Goal: Find specific page/section: Find specific page/section

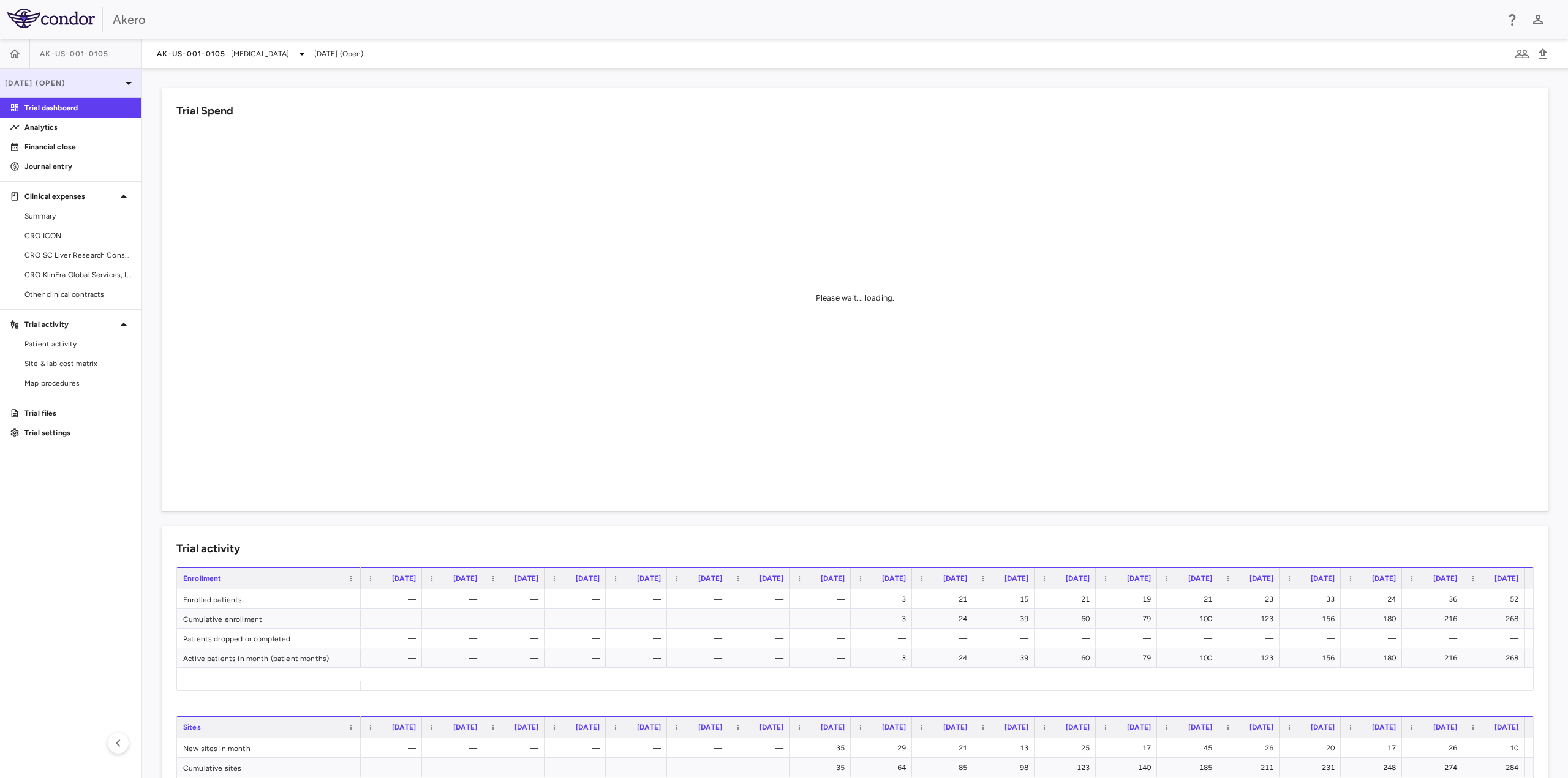
click at [38, 83] on p "[DATE] (Open)" at bounding box center [63, 83] width 116 height 11
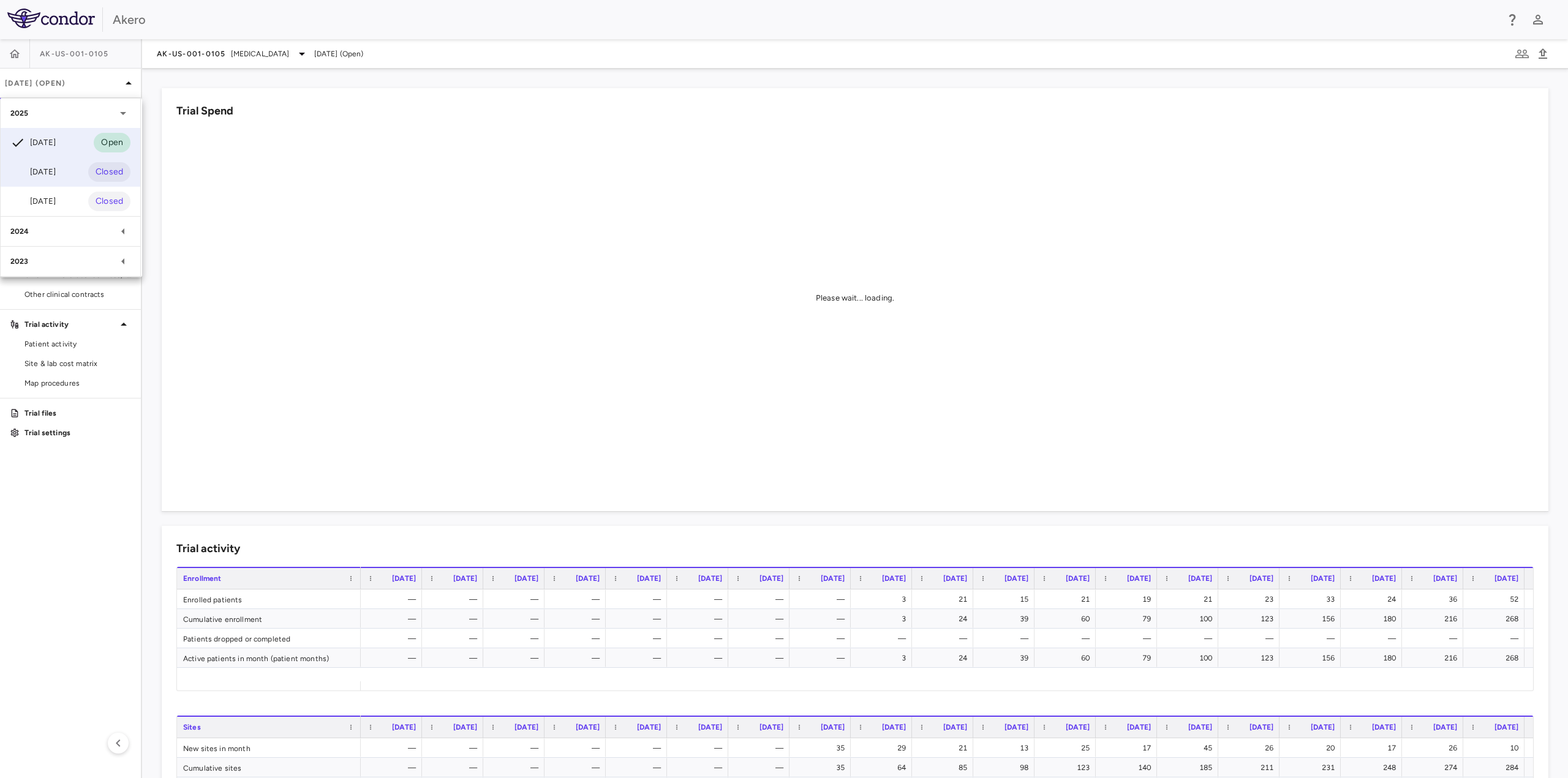
click at [47, 170] on div "[DATE]" at bounding box center [33, 172] width 45 height 15
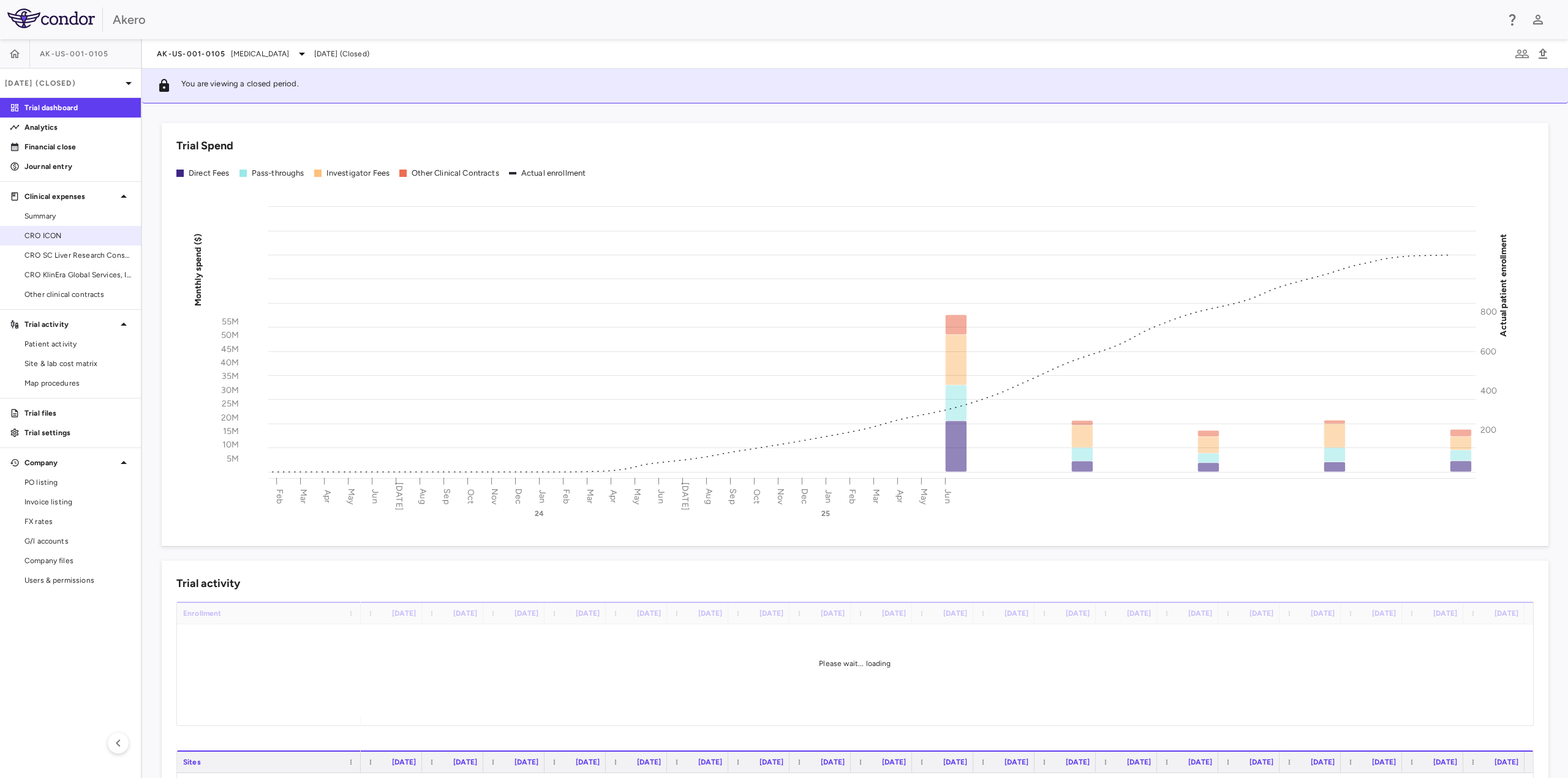
click at [42, 236] on span "CRO ICON" at bounding box center [77, 236] width 106 height 11
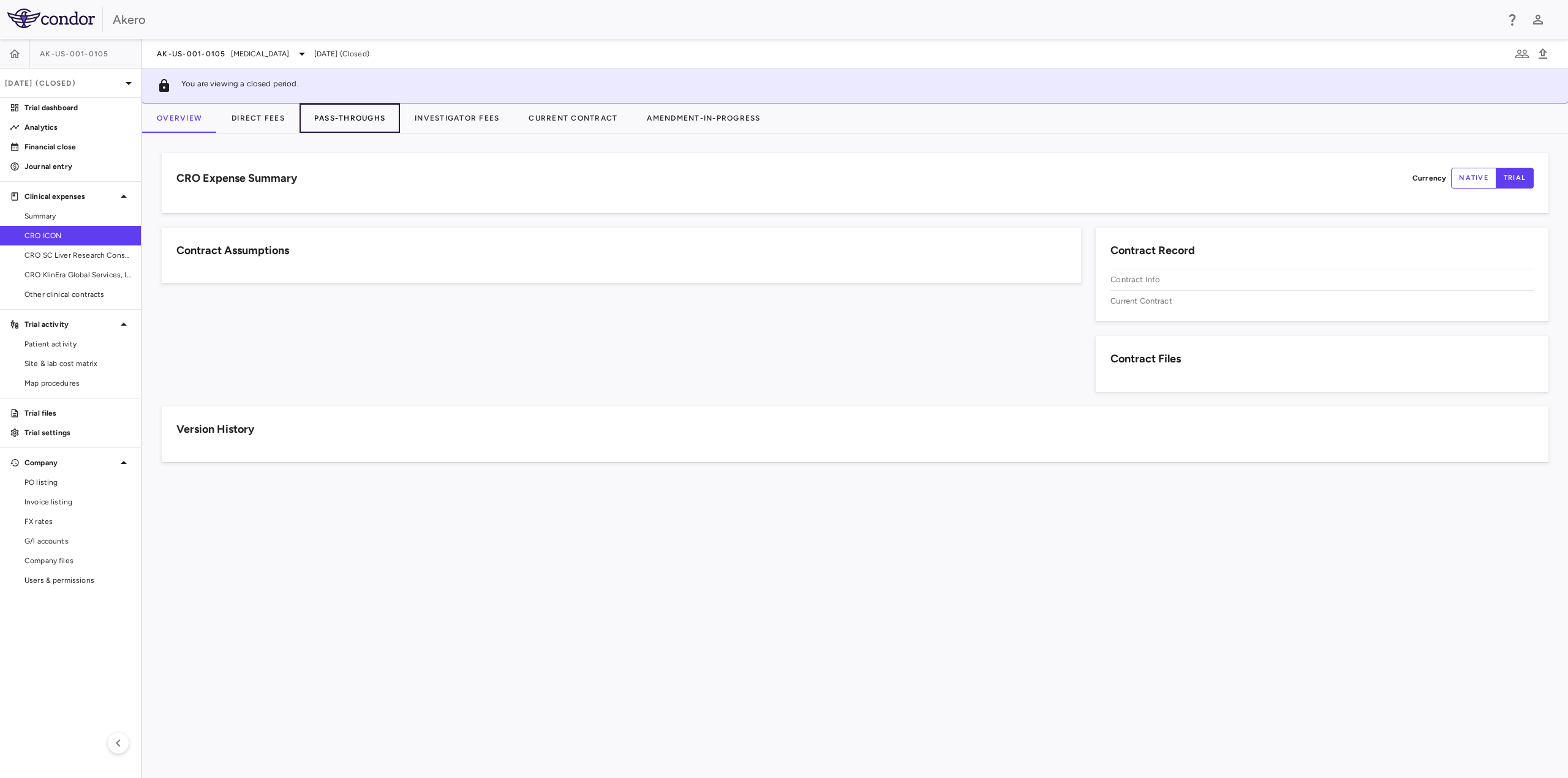
drag, startPoint x: 332, startPoint y: 114, endPoint x: 334, endPoint y: 122, distance: 8.2
click at [333, 114] on button "Pass-Throughs" at bounding box center [350, 118] width 101 height 29
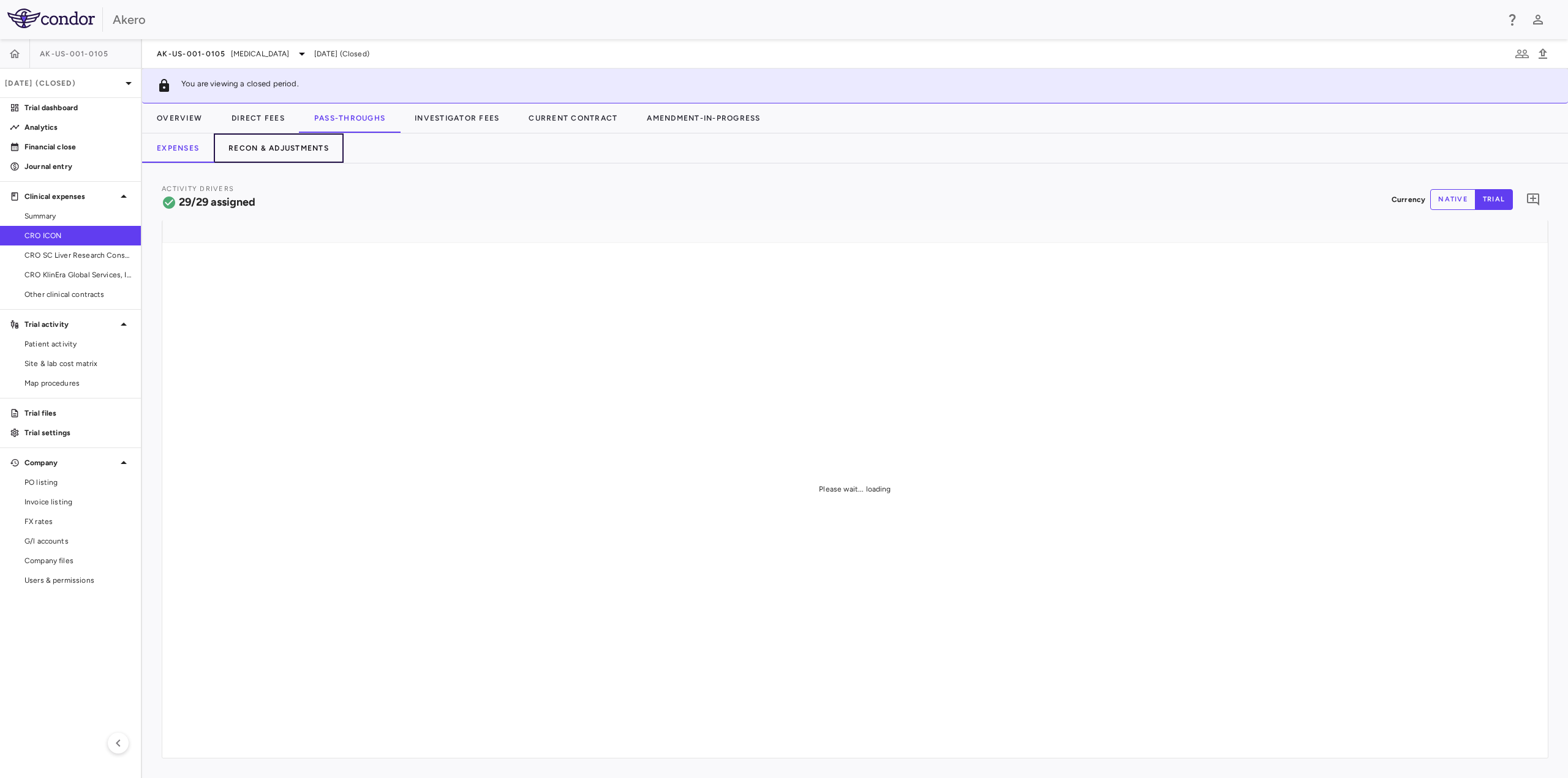
click at [311, 150] on button "Recon & Adjustments" at bounding box center [279, 148] width 130 height 29
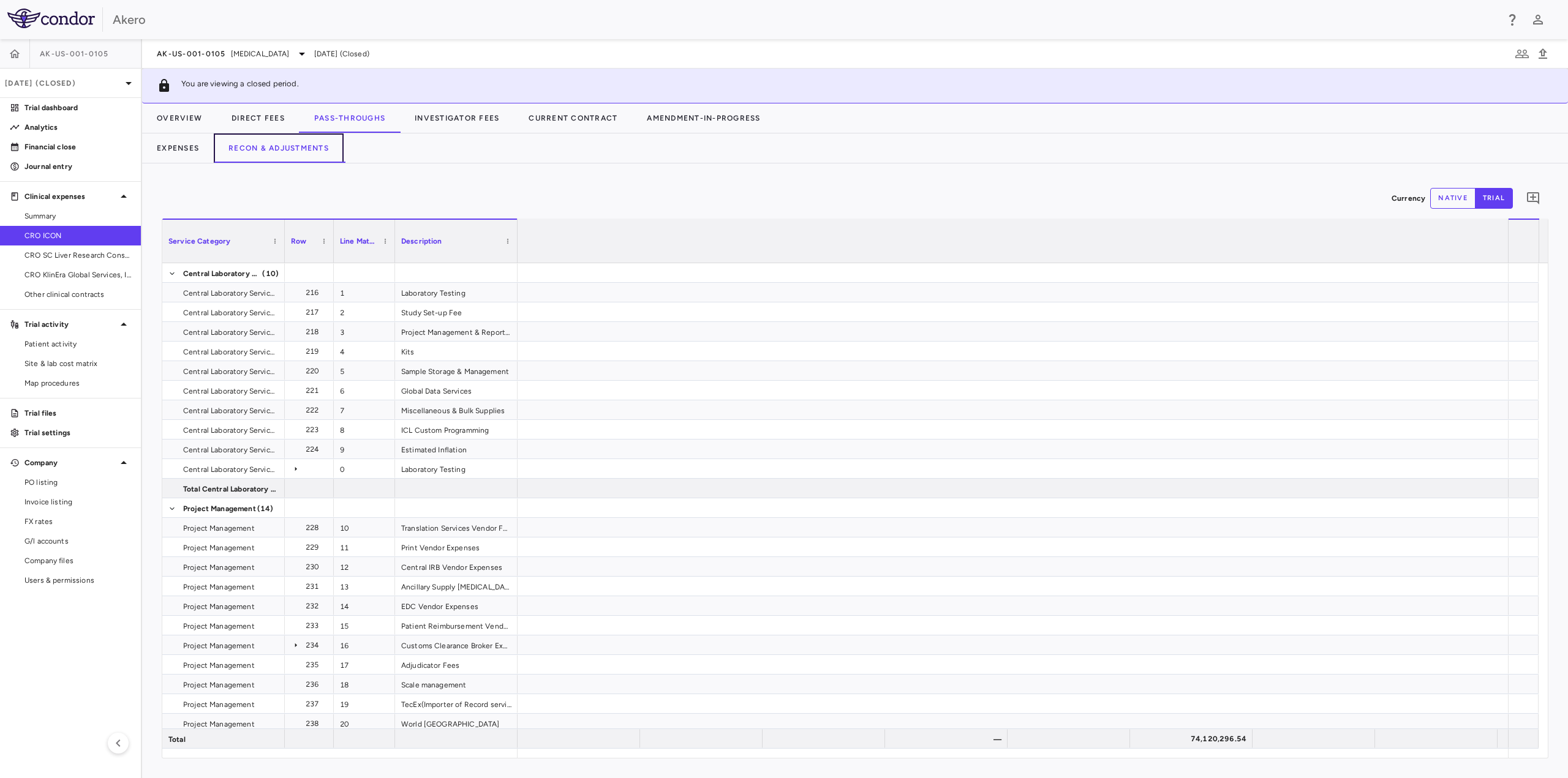
scroll to position [0, 2869]
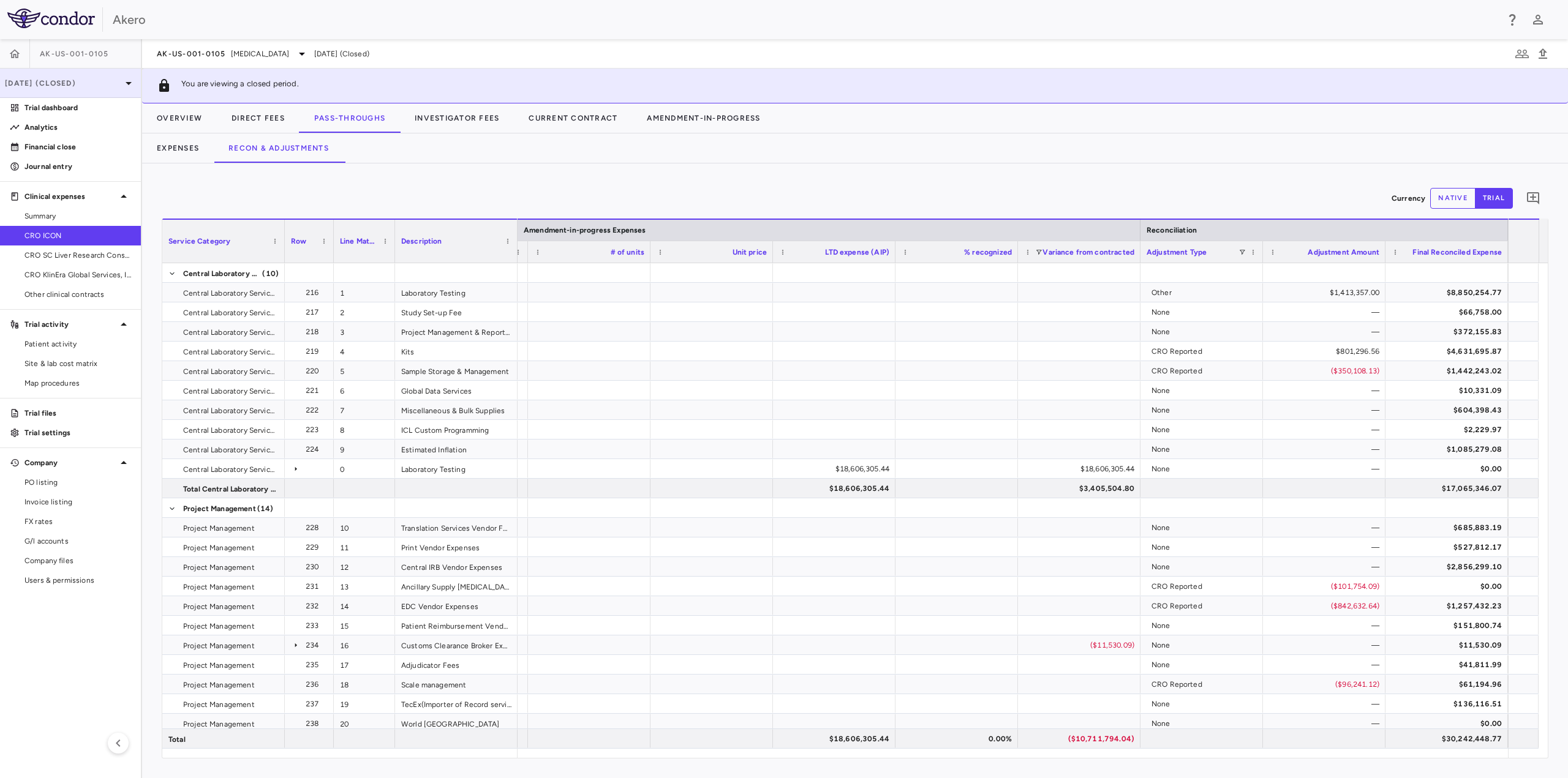
click at [97, 81] on p "[DATE] (Closed)" at bounding box center [63, 83] width 116 height 11
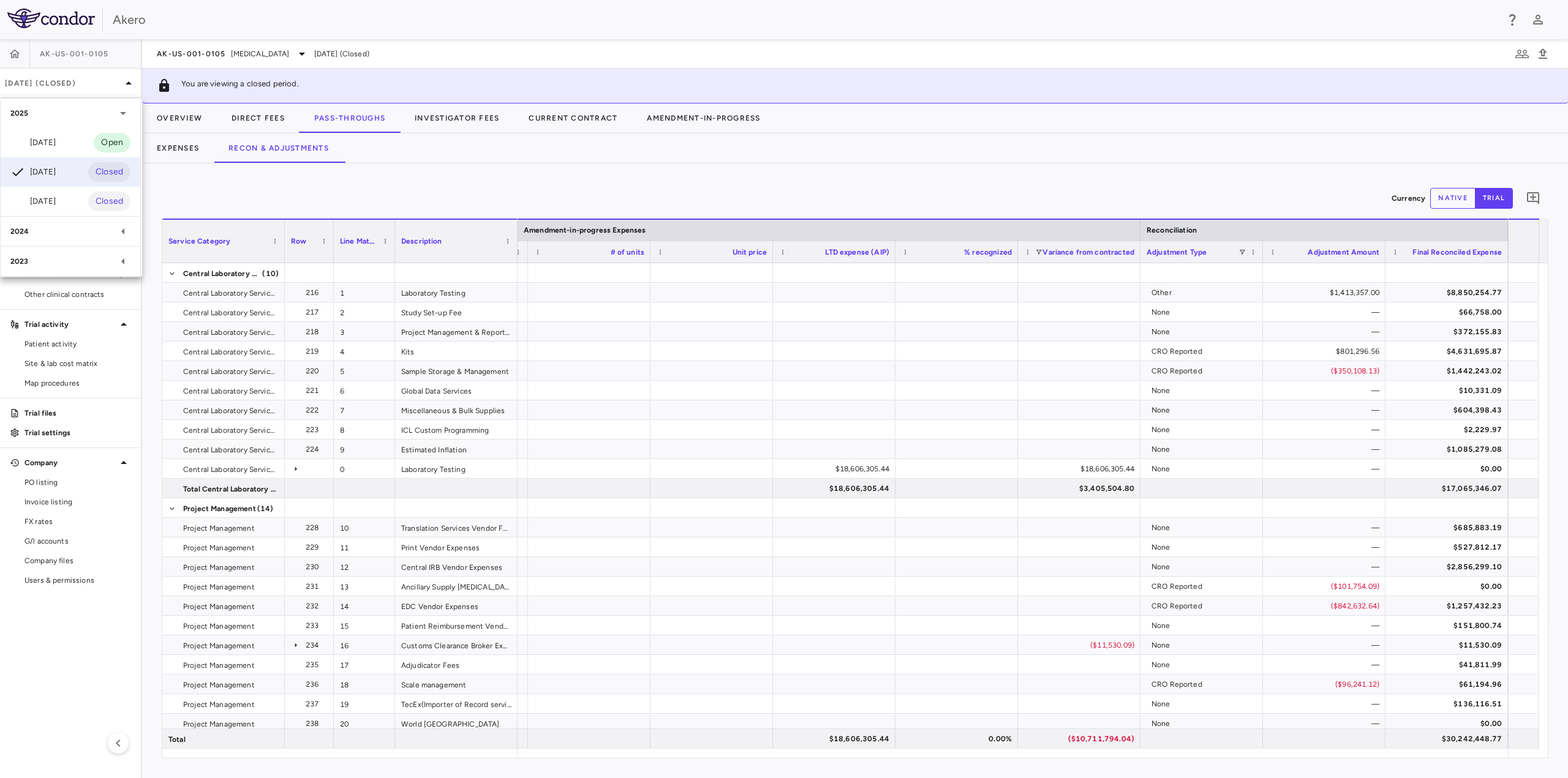
click at [318, 53] on div at bounding box center [784, 389] width 1568 height 778
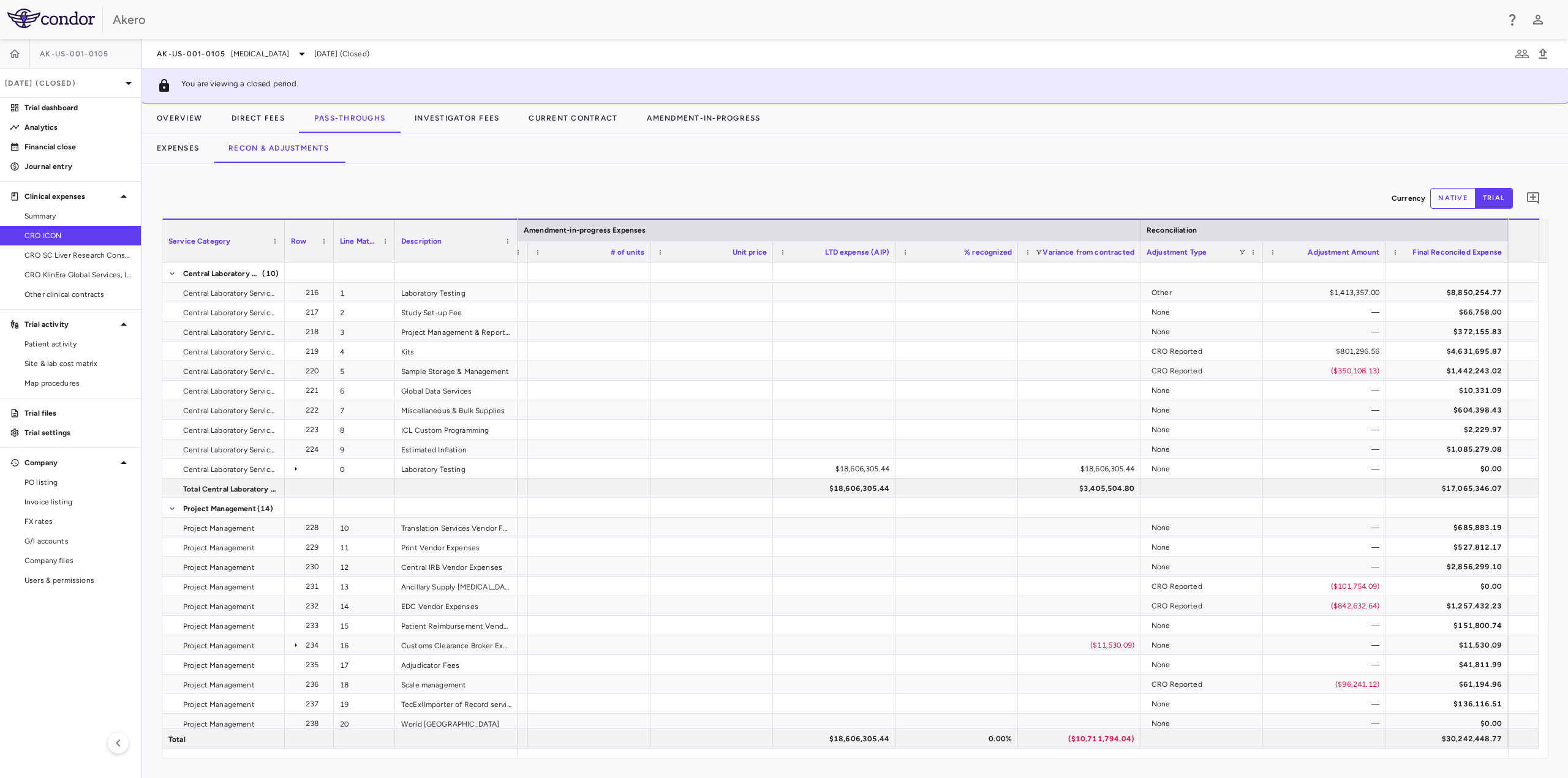
click at [310, 54] on icon at bounding box center [302, 54] width 15 height 15
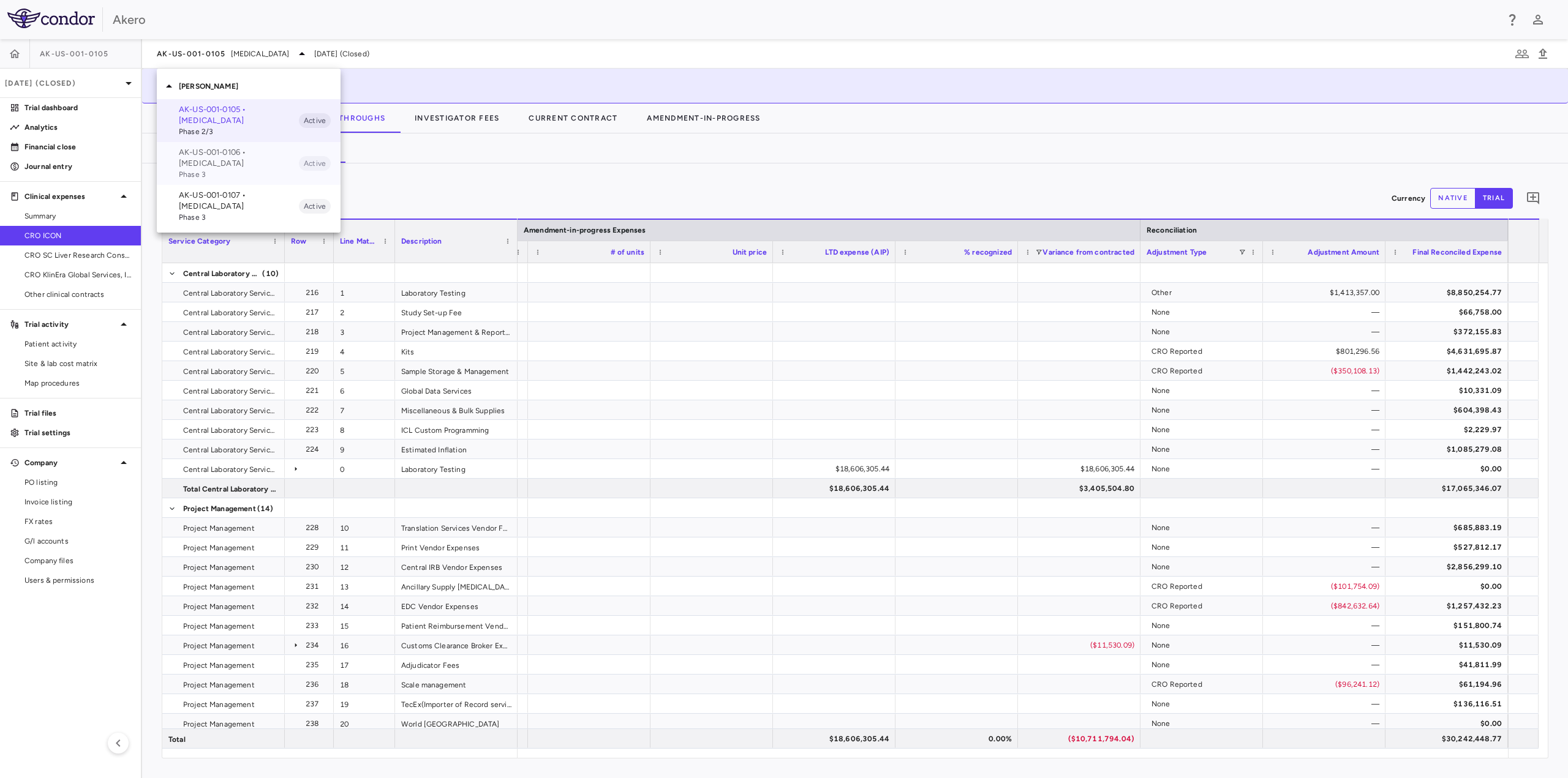
click at [245, 157] on p "AK-US-001-0106 • [MEDICAL_DATA]" at bounding box center [239, 157] width 120 height 22
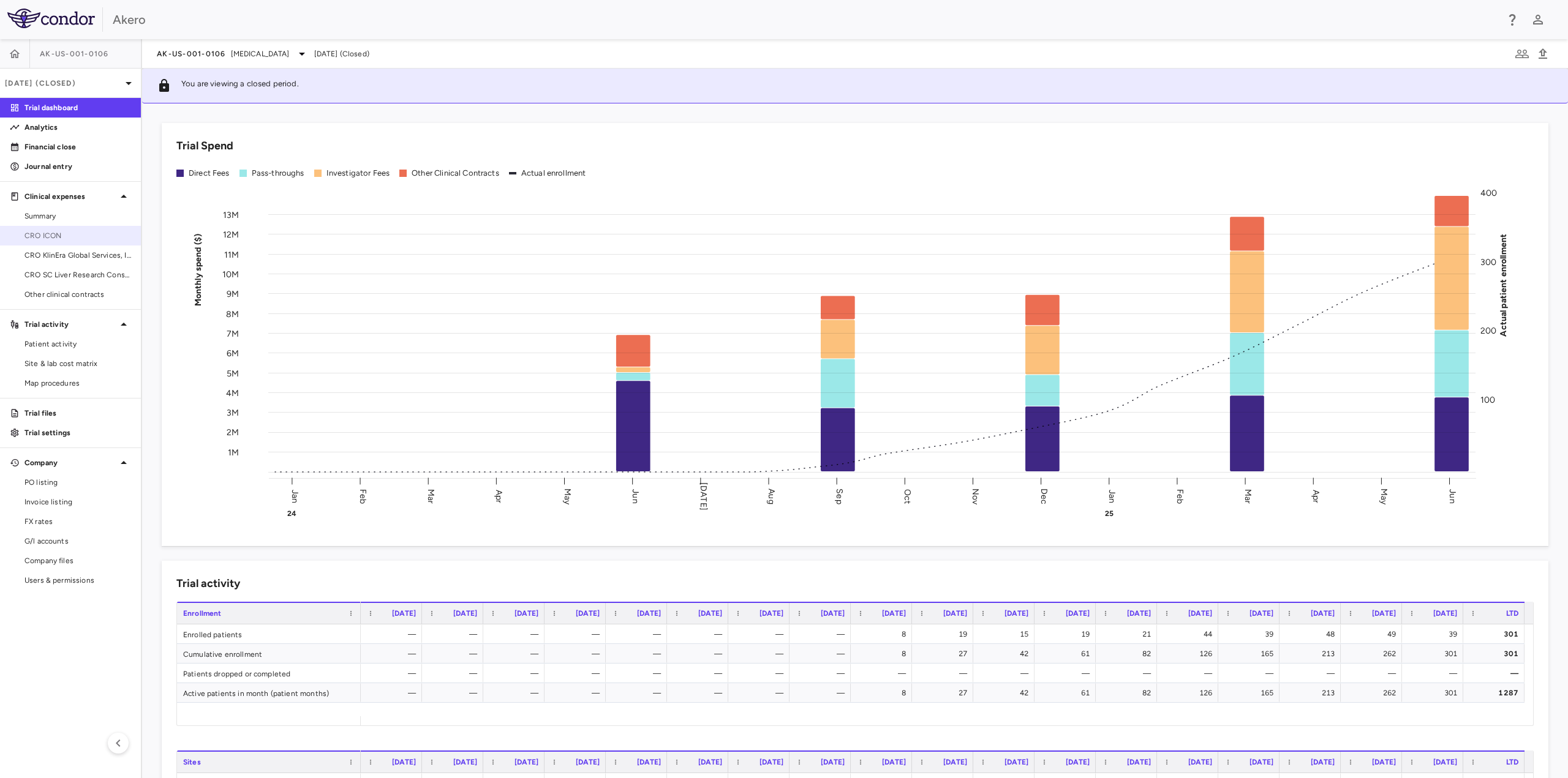
click at [60, 233] on span "CRO ICON" at bounding box center [77, 236] width 106 height 11
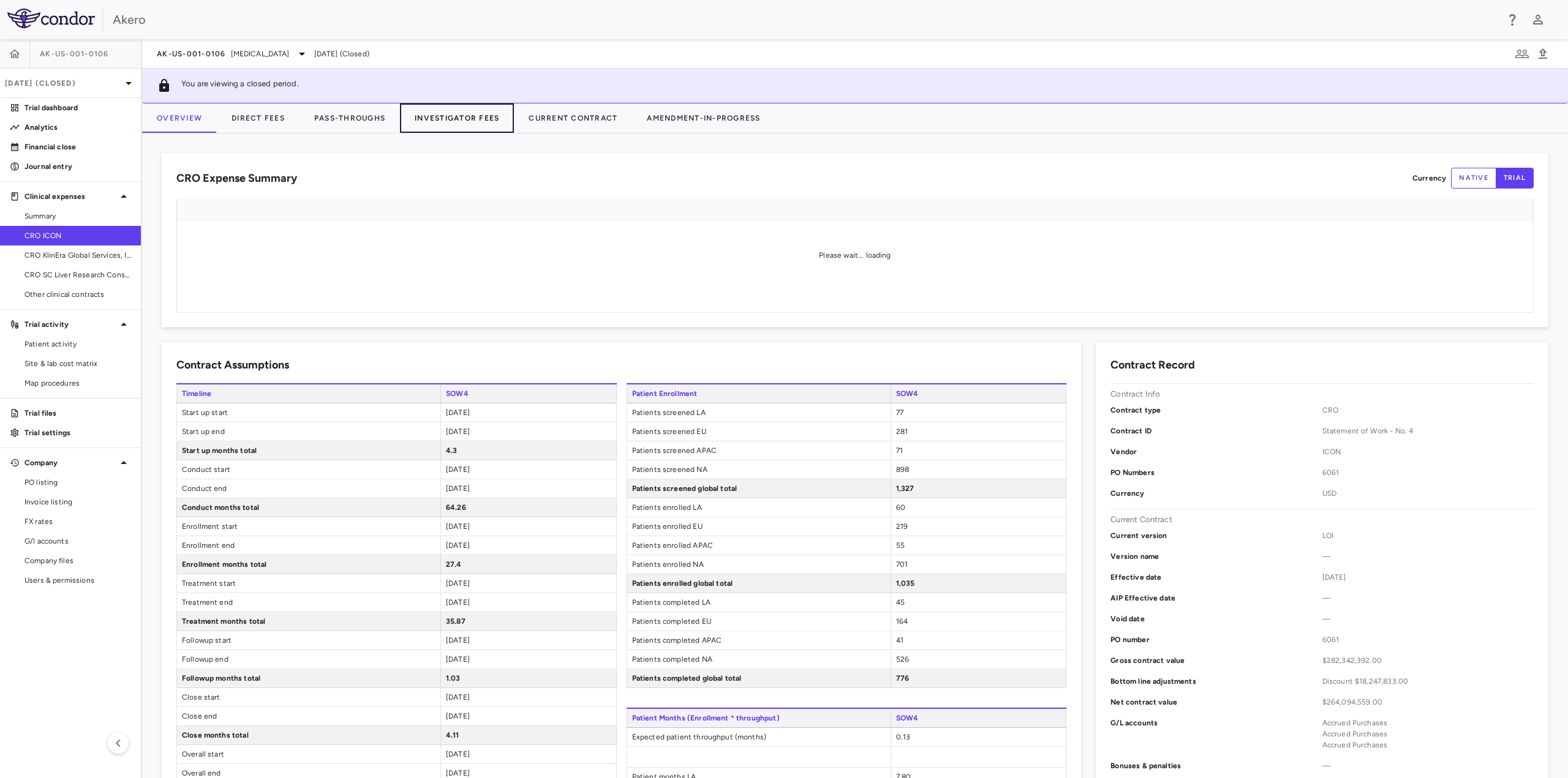
click at [470, 124] on button "Investigator Fees" at bounding box center [456, 118] width 114 height 29
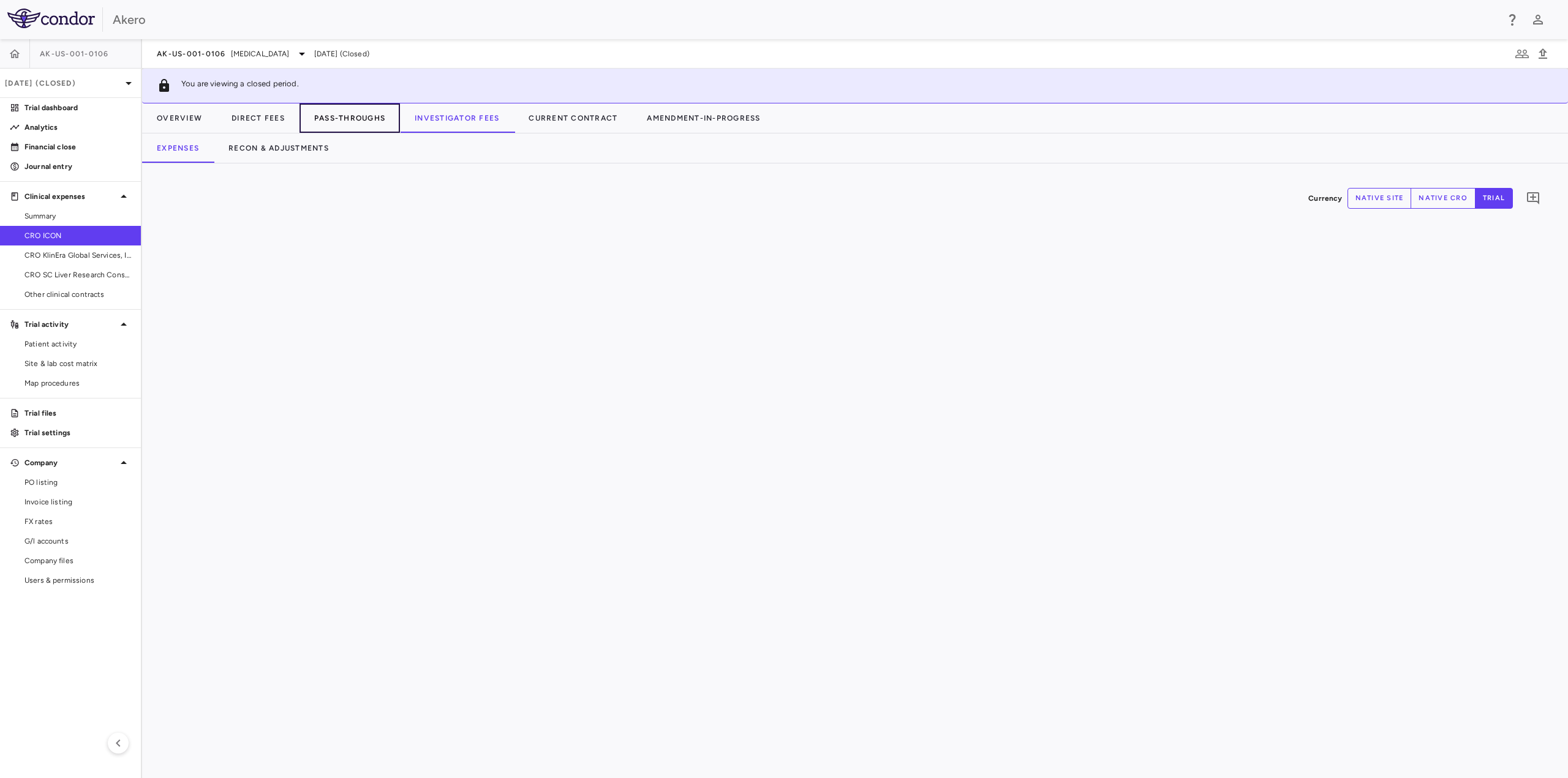
click at [354, 124] on button "Pass-Throughs" at bounding box center [350, 118] width 101 height 29
click at [304, 152] on button "Recon & Adjustments" at bounding box center [279, 148] width 130 height 29
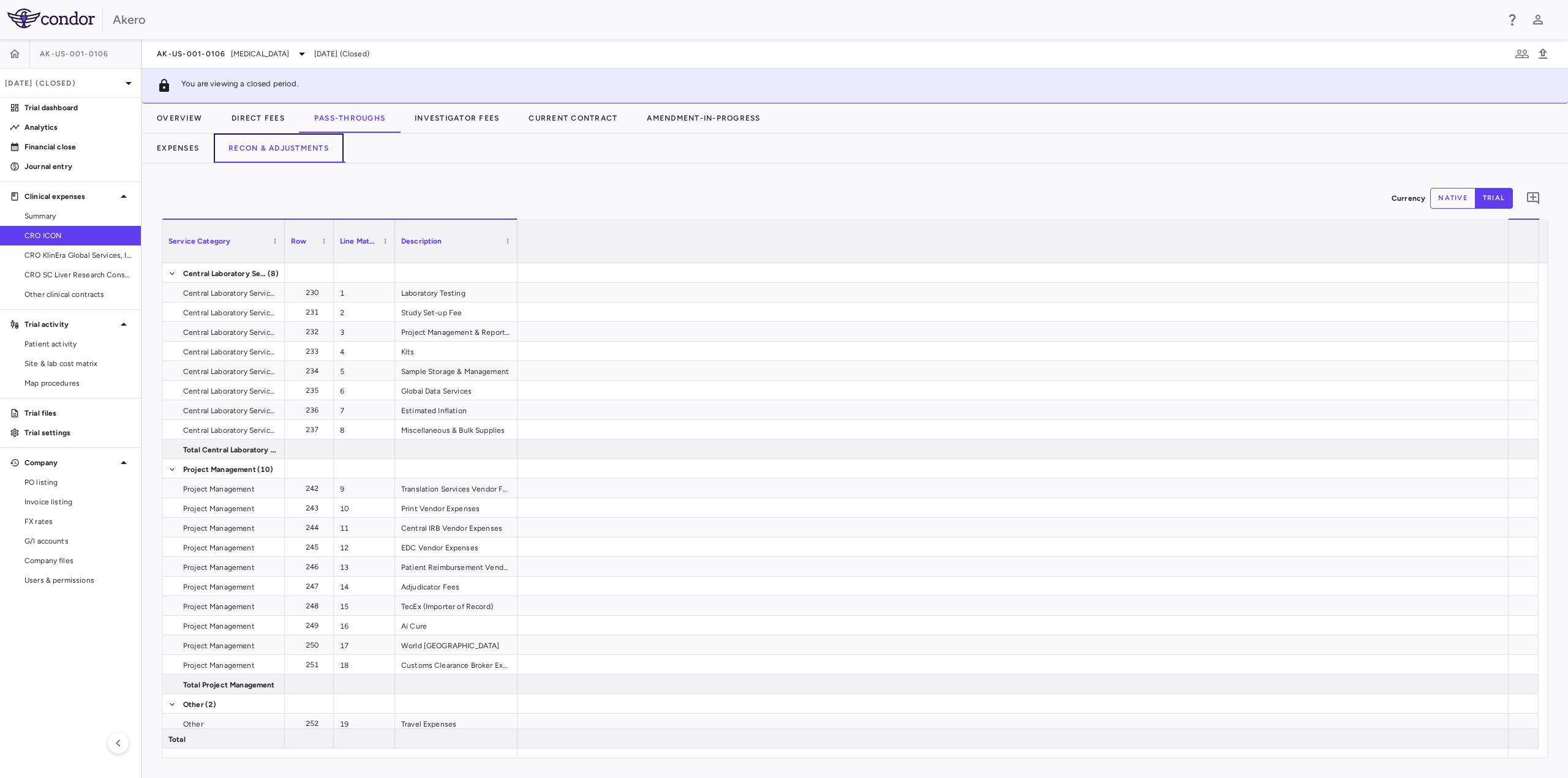
scroll to position [0, 2042]
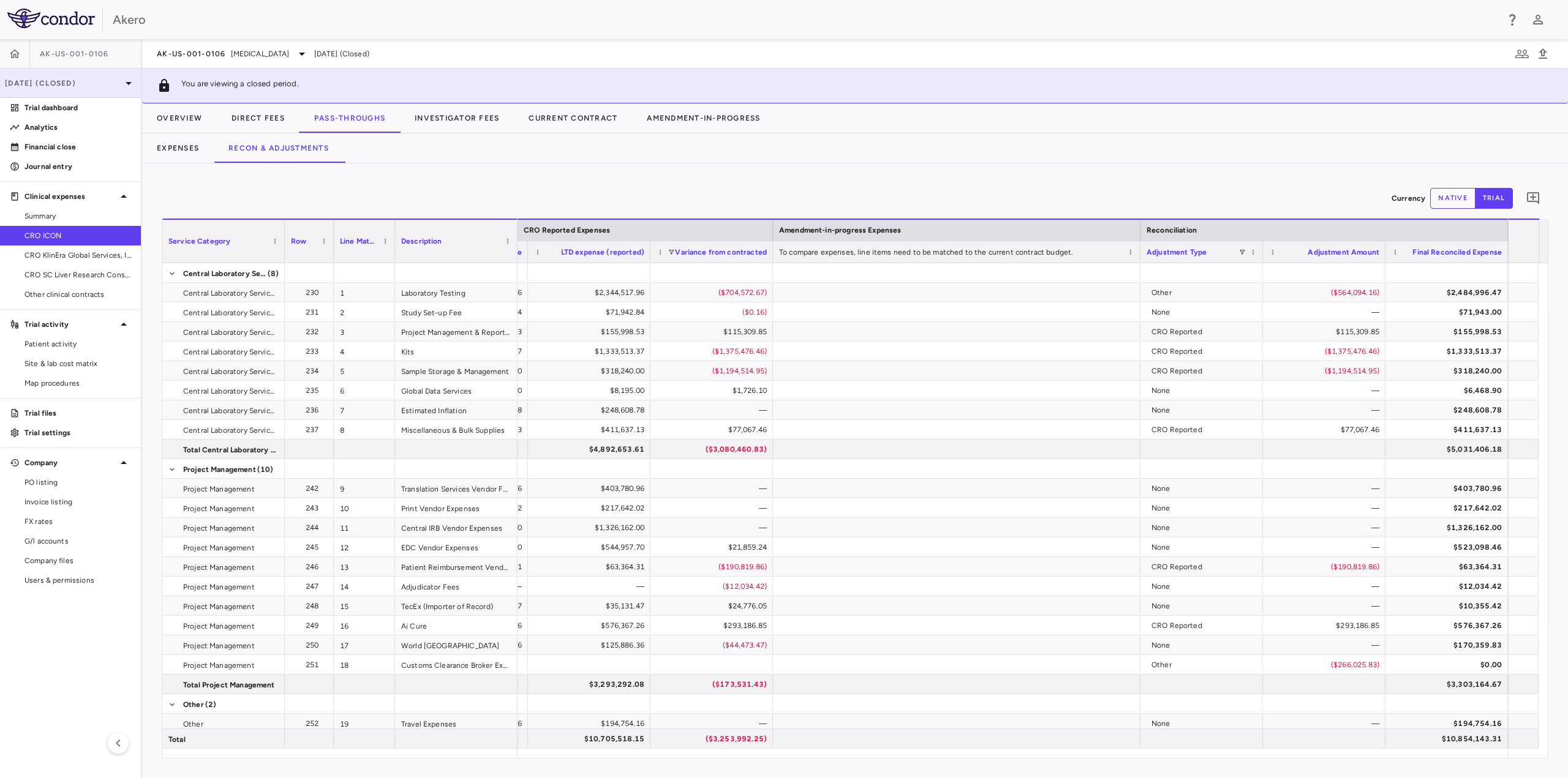
click at [68, 82] on p "[DATE] (Closed)" at bounding box center [63, 83] width 116 height 11
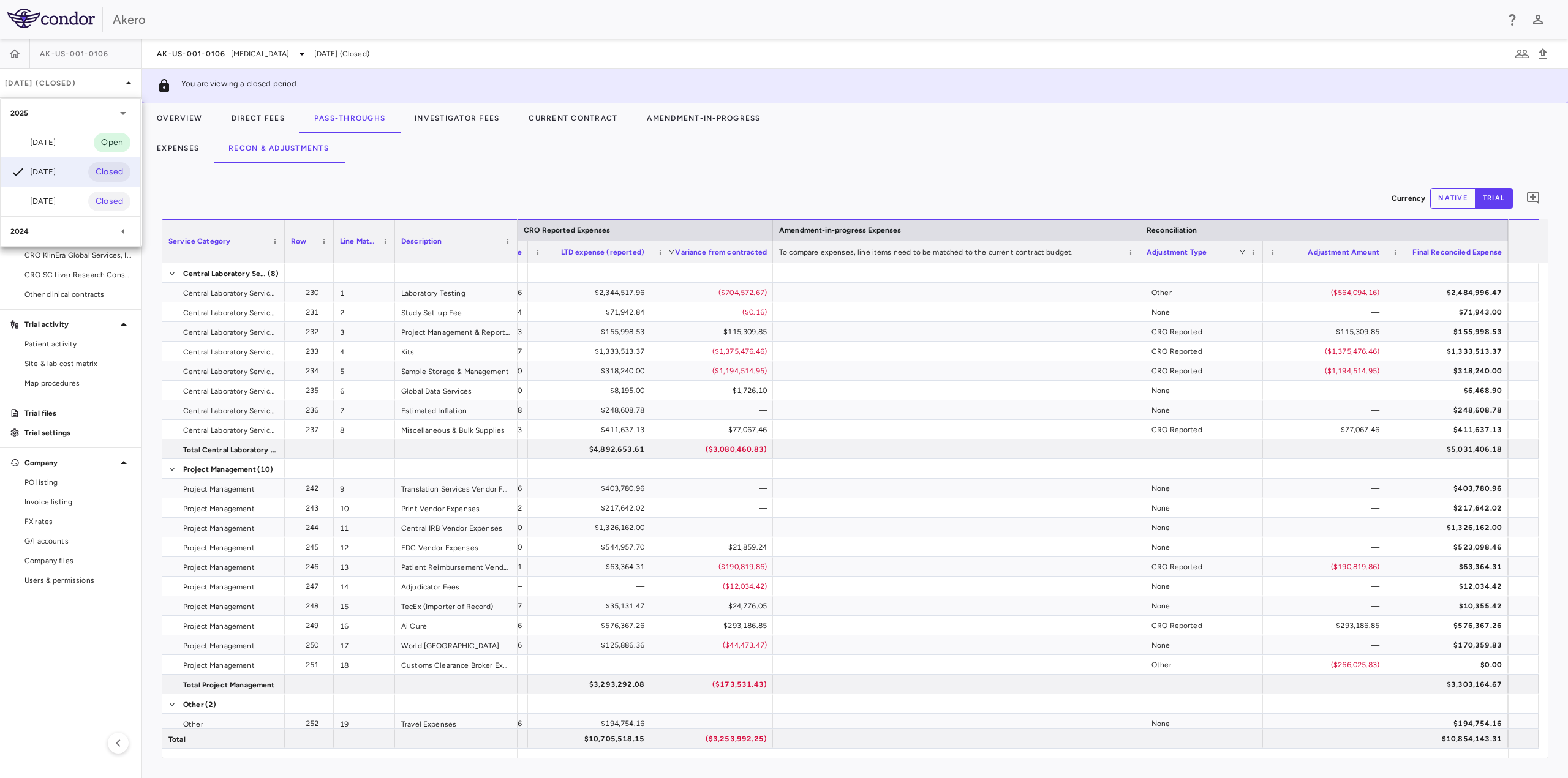
click at [261, 55] on div at bounding box center [784, 389] width 1568 height 778
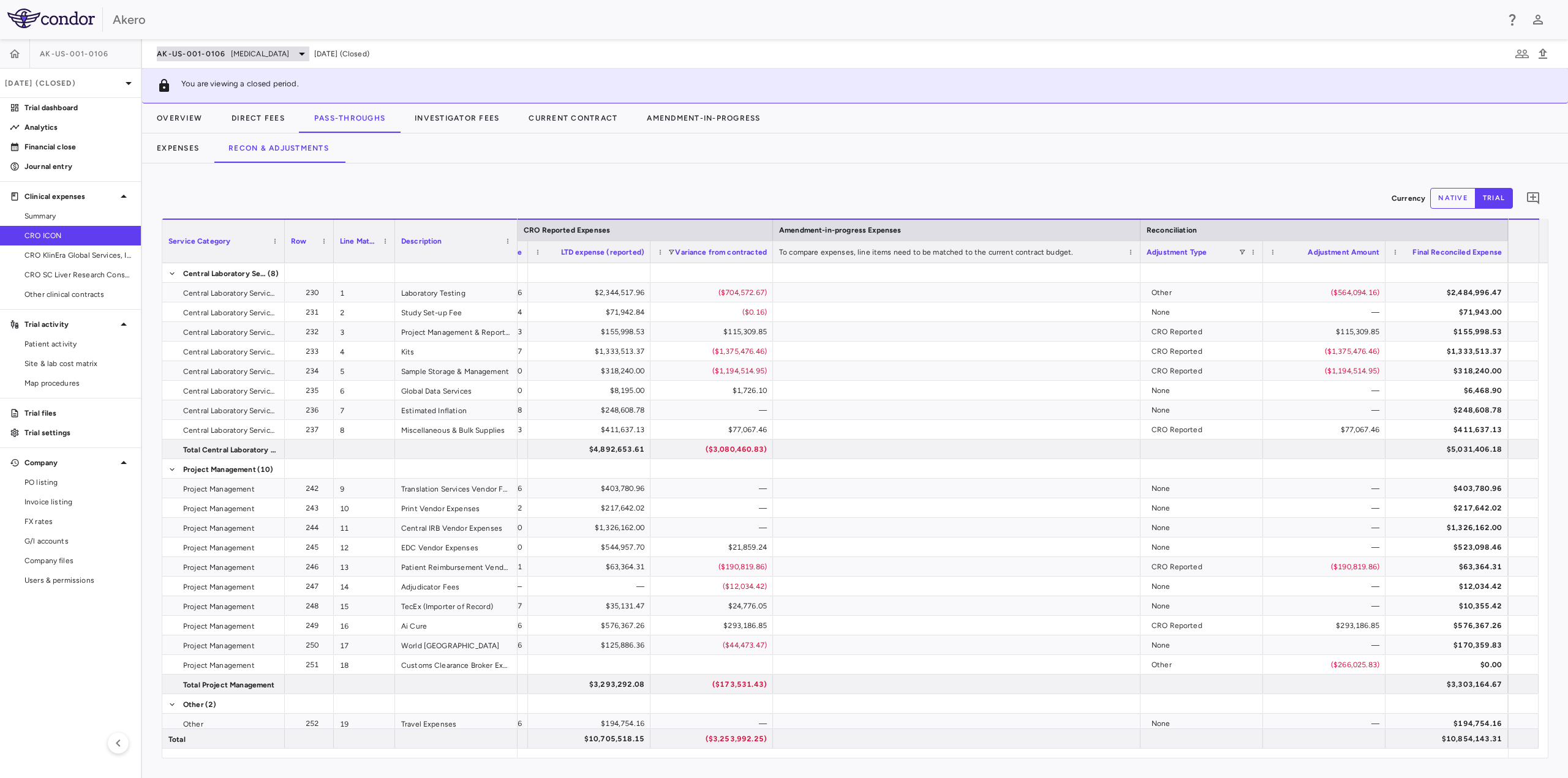
click at [310, 51] on div "AK-US-001-0106 [MEDICAL_DATA]" at bounding box center [233, 54] width 152 height 15
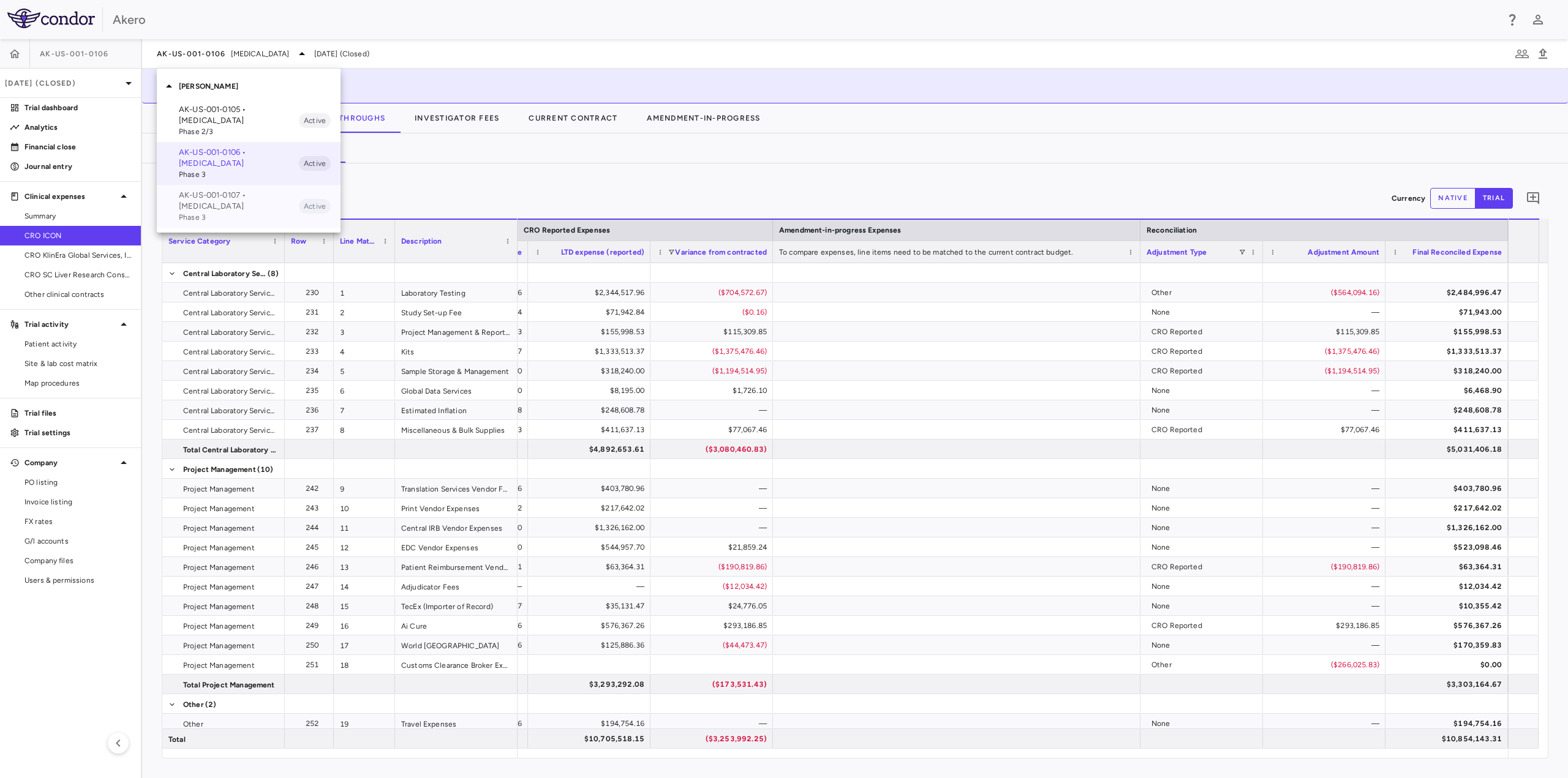
click at [217, 204] on p "AK-US-001-0107 • [MEDICAL_DATA]" at bounding box center [239, 200] width 120 height 22
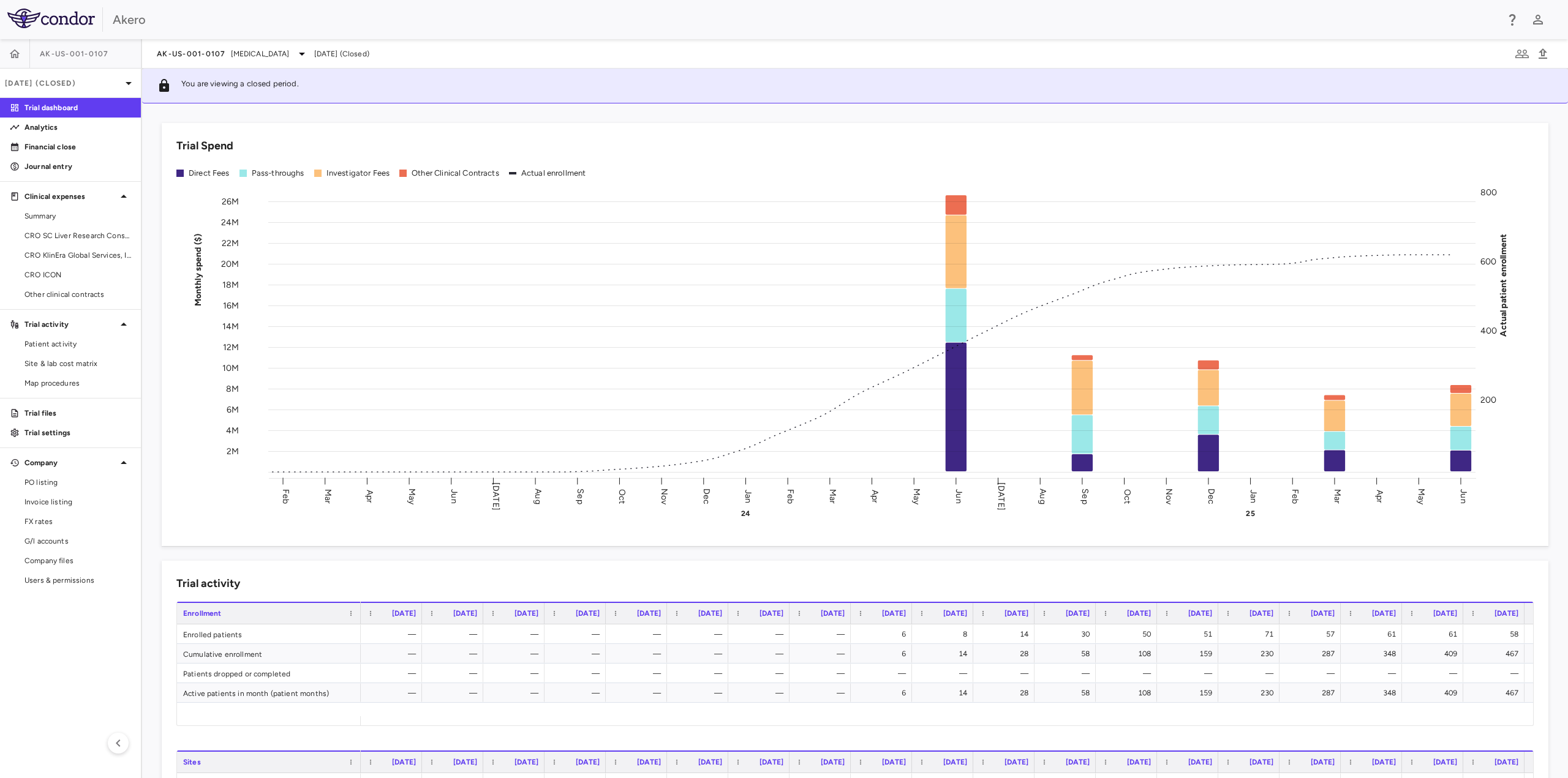
click at [64, 275] on span "CRO ICON" at bounding box center [77, 275] width 106 height 11
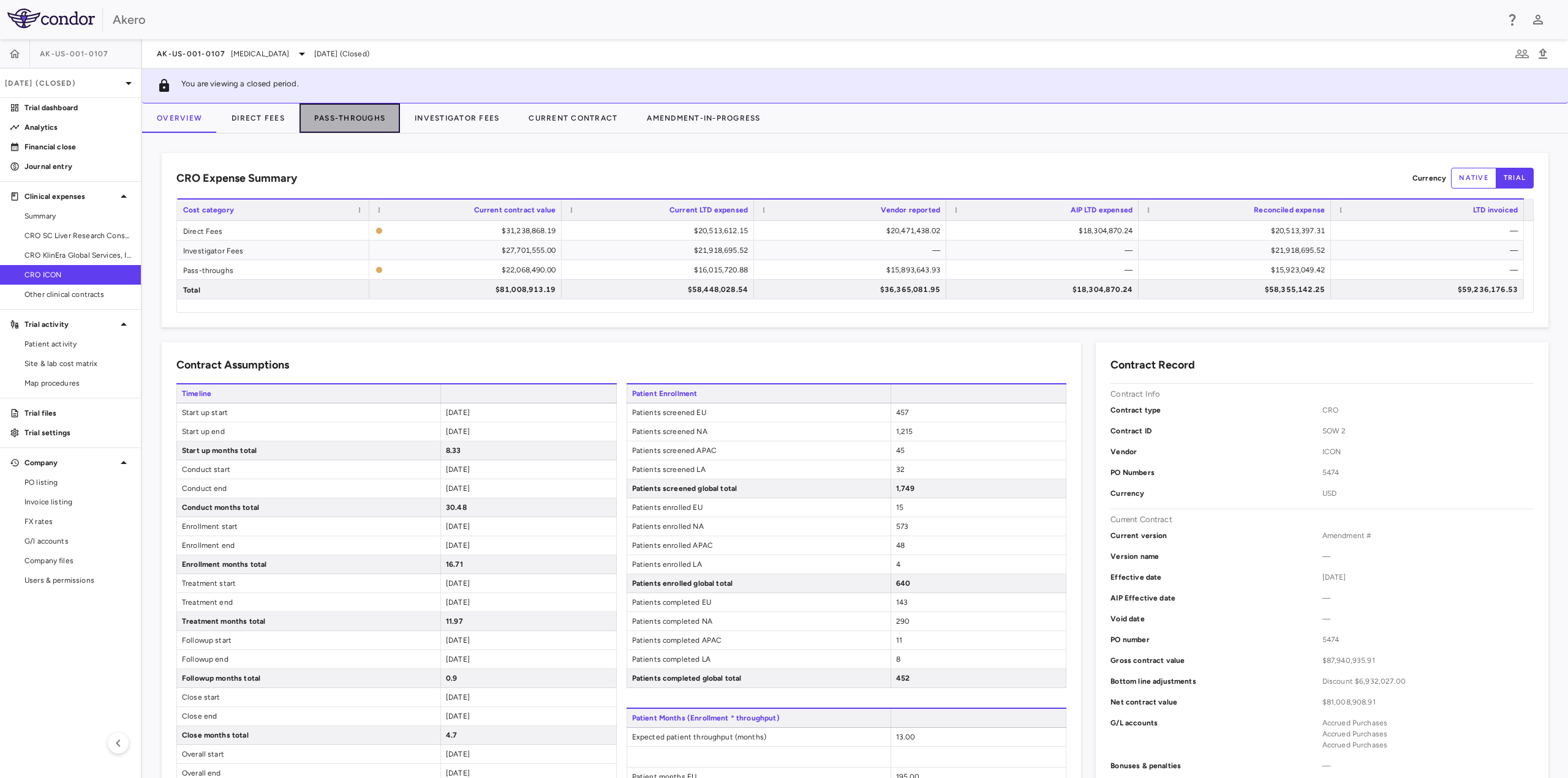
click at [356, 121] on button "Pass-Throughs" at bounding box center [350, 118] width 101 height 29
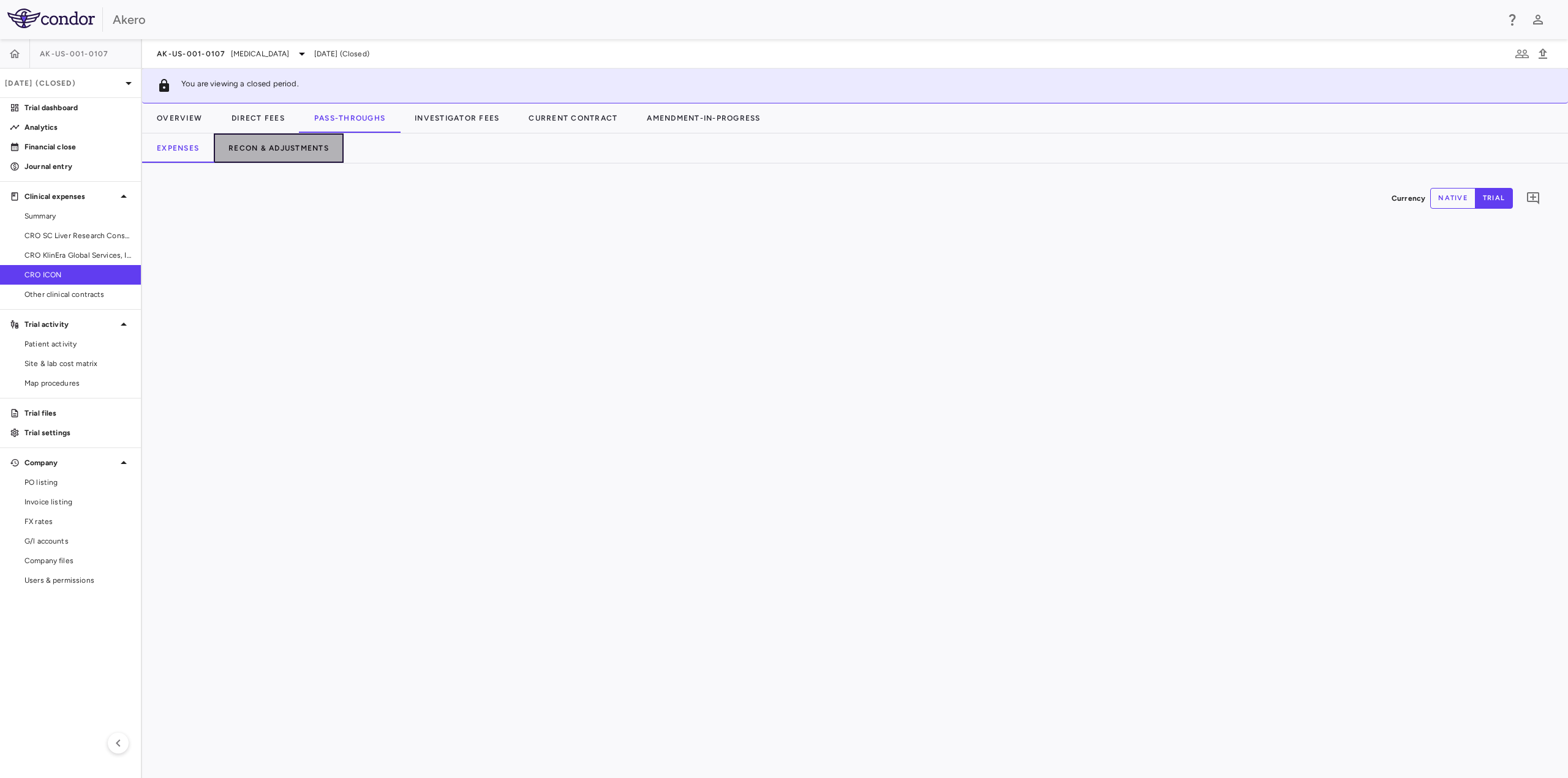
click at [284, 149] on button "Recon & Adjustments" at bounding box center [279, 148] width 130 height 29
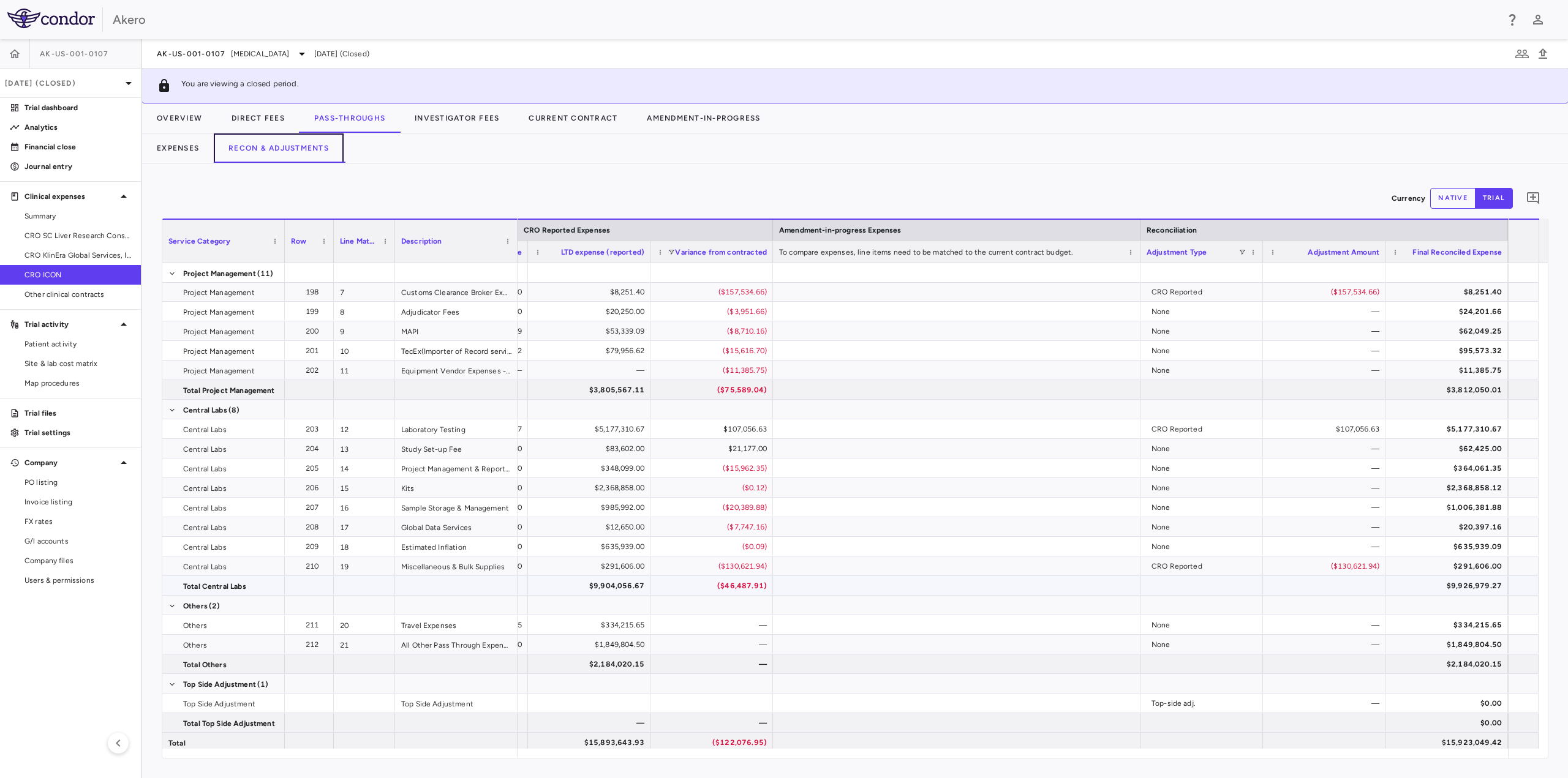
scroll to position [122, 0]
